Goal: Find specific page/section: Find specific page/section

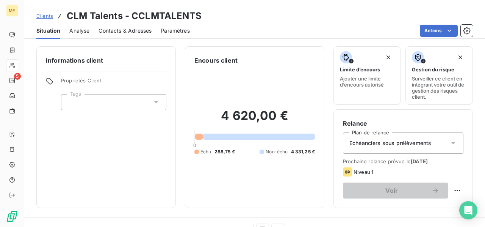
scroll to position [114, 0]
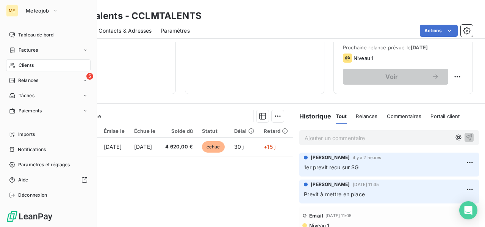
click at [24, 66] on span "Clients" at bounding box center [26, 65] width 15 height 7
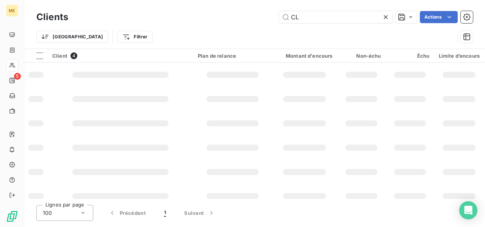
type input "C"
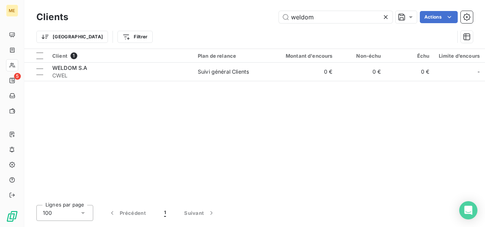
type input "weldom"
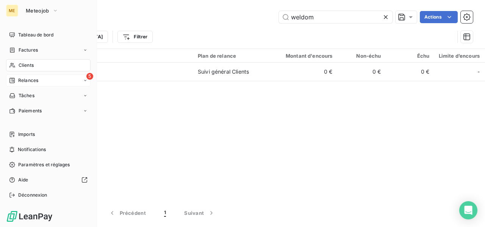
click at [27, 80] on span "Relances" at bounding box center [28, 80] width 20 height 7
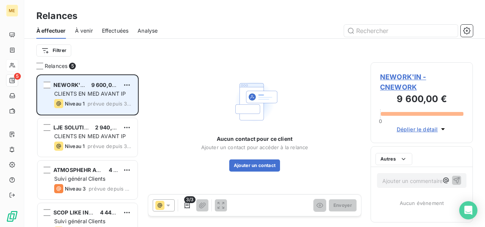
scroll to position [146, 96]
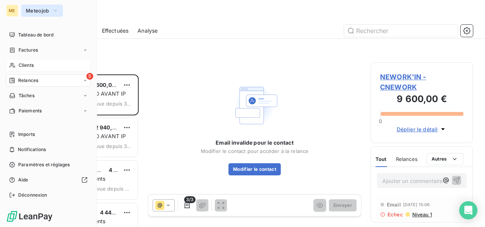
click at [36, 9] on span "Meteojob" at bounding box center [38, 11] width 24 height 6
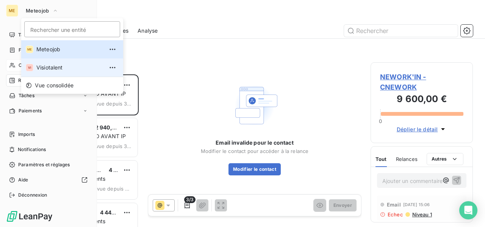
click at [59, 67] on span "Visiotalent" at bounding box center [69, 68] width 67 height 8
